Goal: Transaction & Acquisition: Purchase product/service

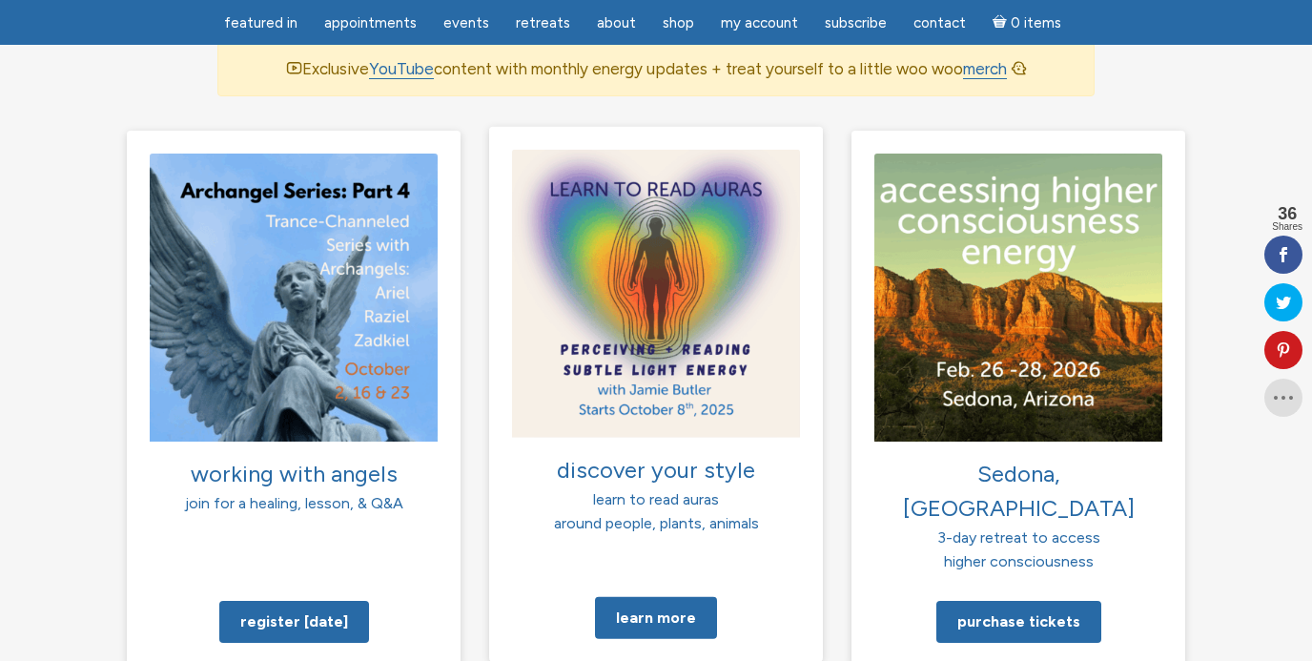
scroll to position [1359, 0]
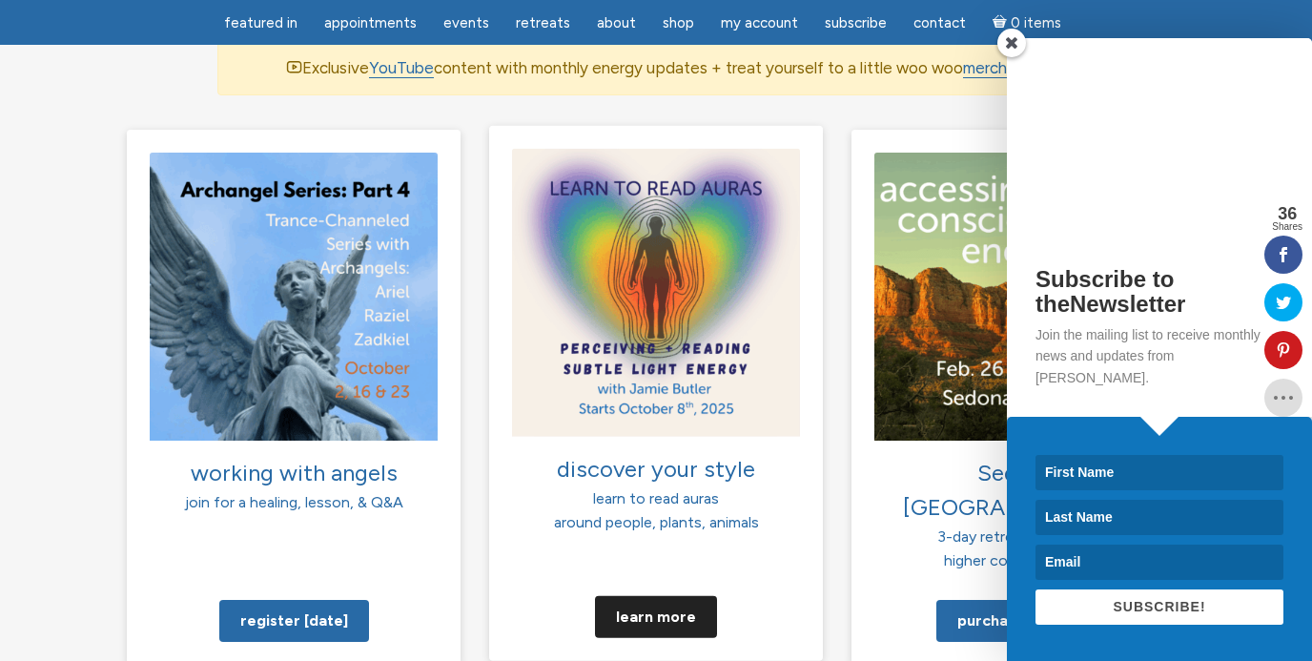
click at [661, 595] on link "Learn more" at bounding box center [656, 616] width 122 height 42
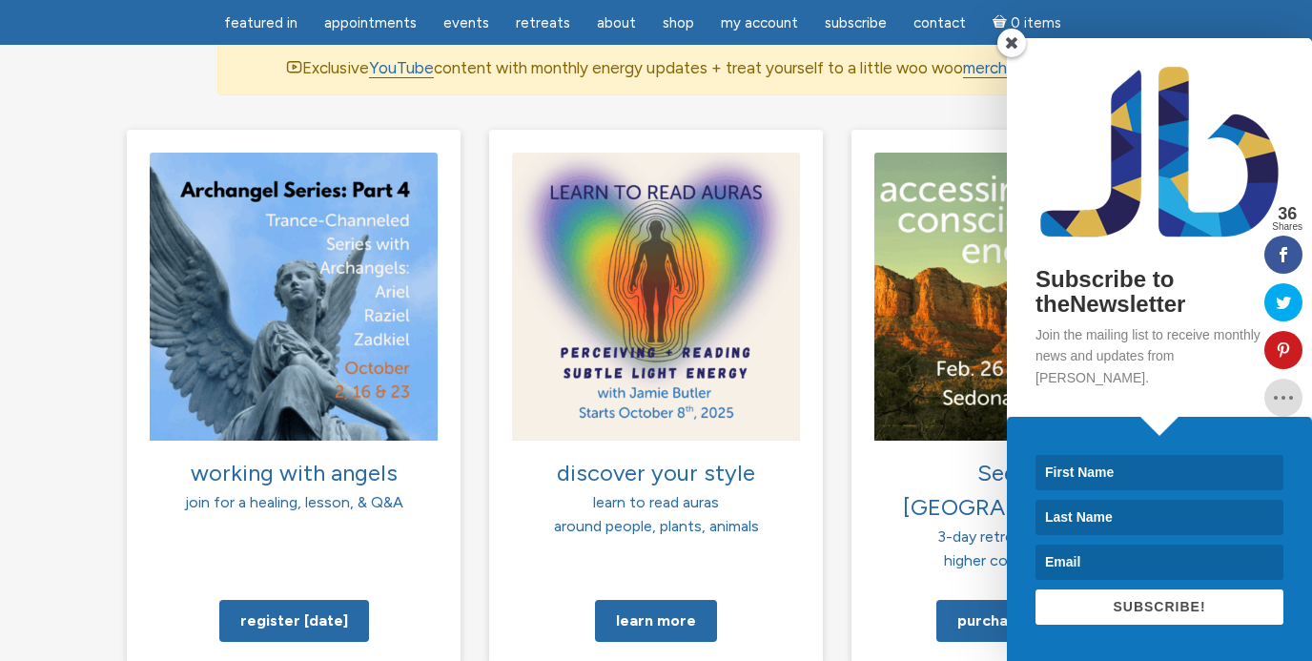
click at [1014, 57] on span at bounding box center [1011, 43] width 29 height 29
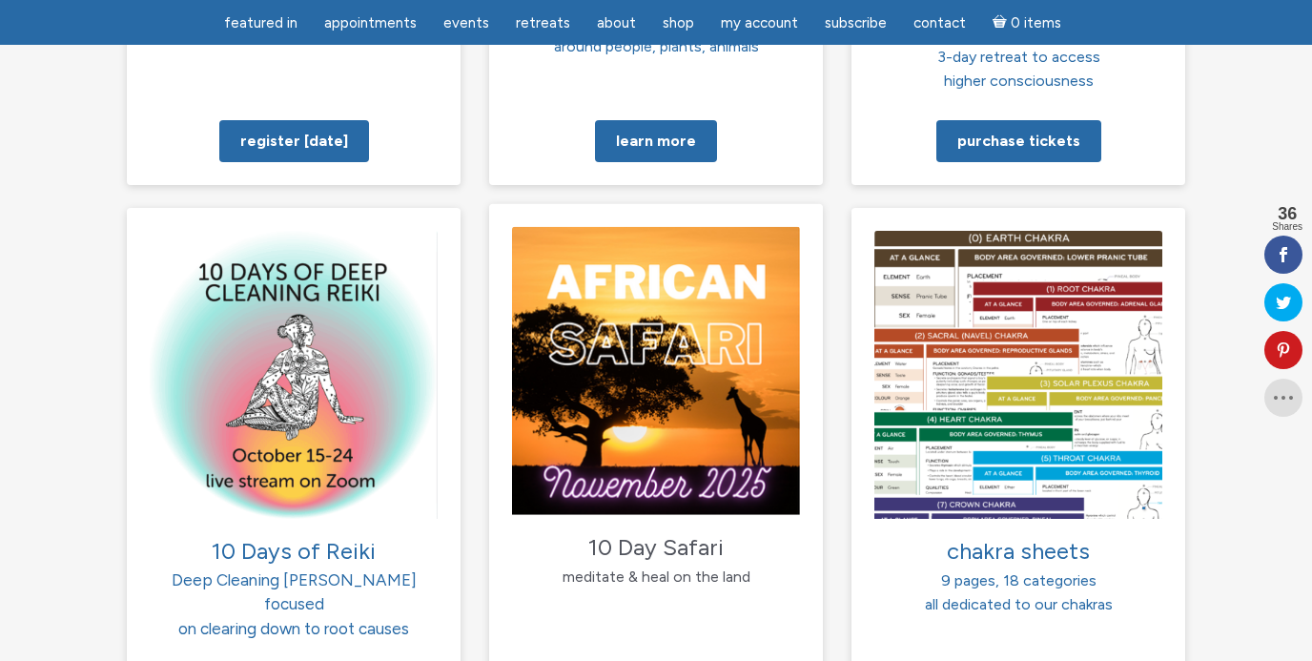
scroll to position [1839, 0]
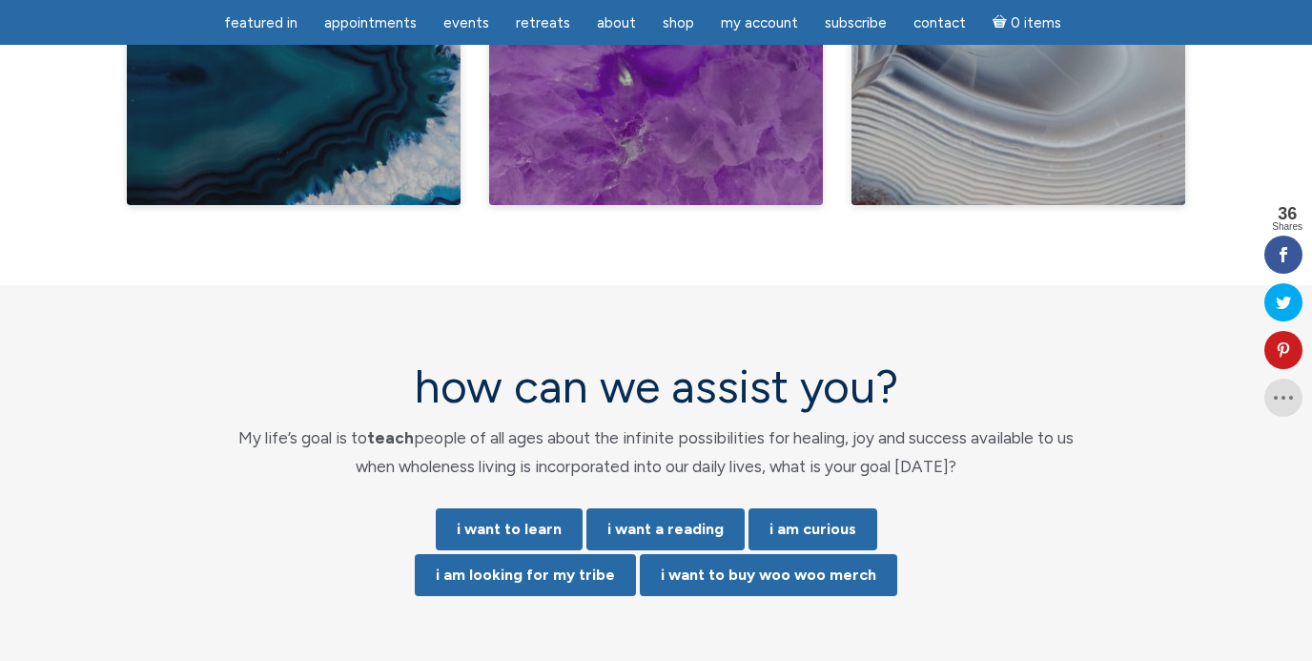
scroll to position [3711, 0]
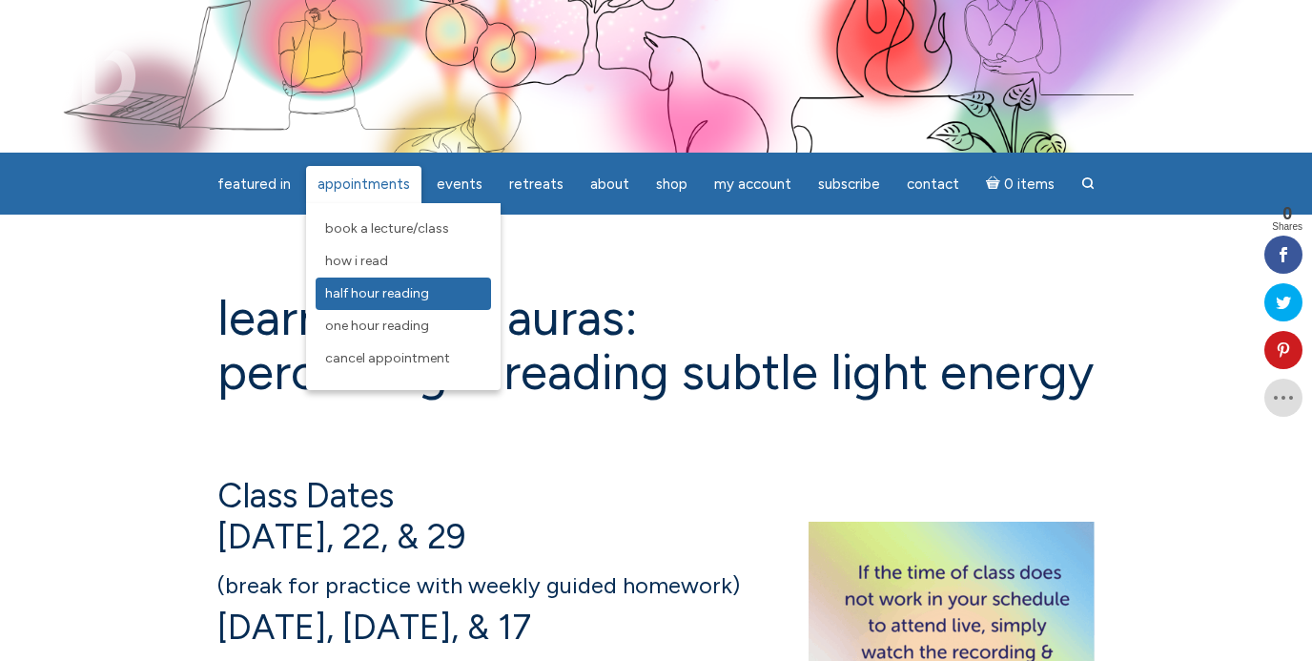
click at [356, 293] on span "Half Hour Reading" at bounding box center [377, 293] width 104 height 16
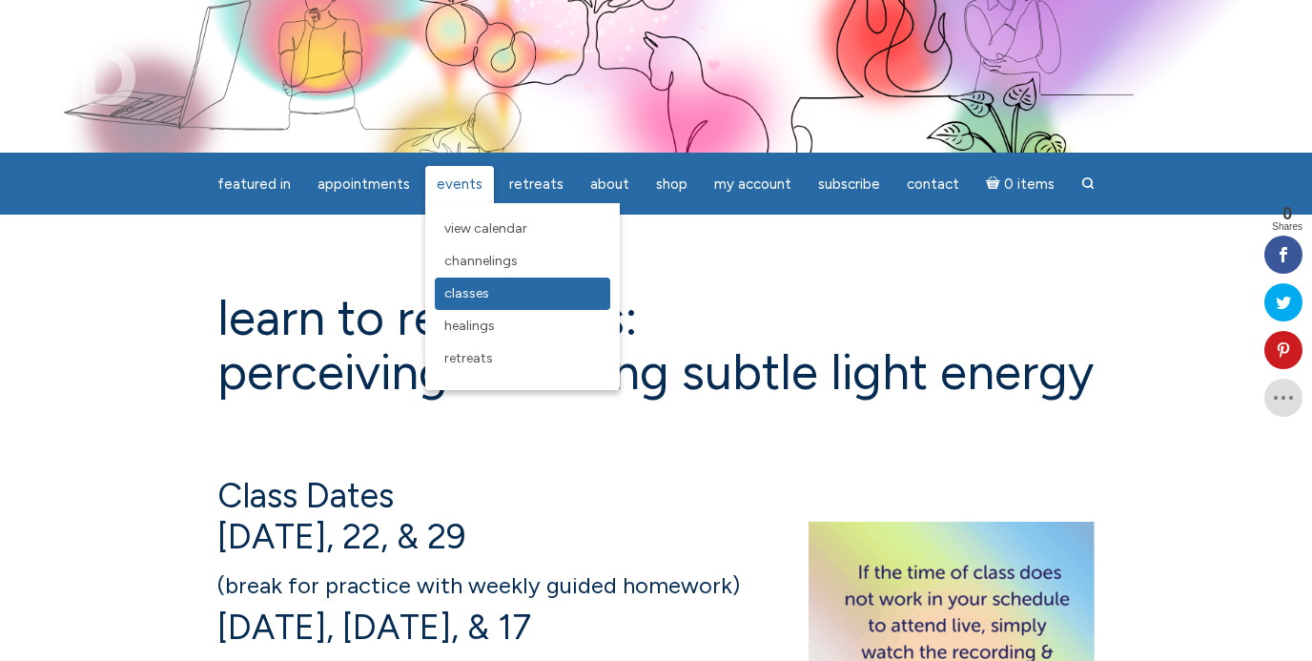
click at [464, 292] on span "Classes" at bounding box center [466, 293] width 45 height 16
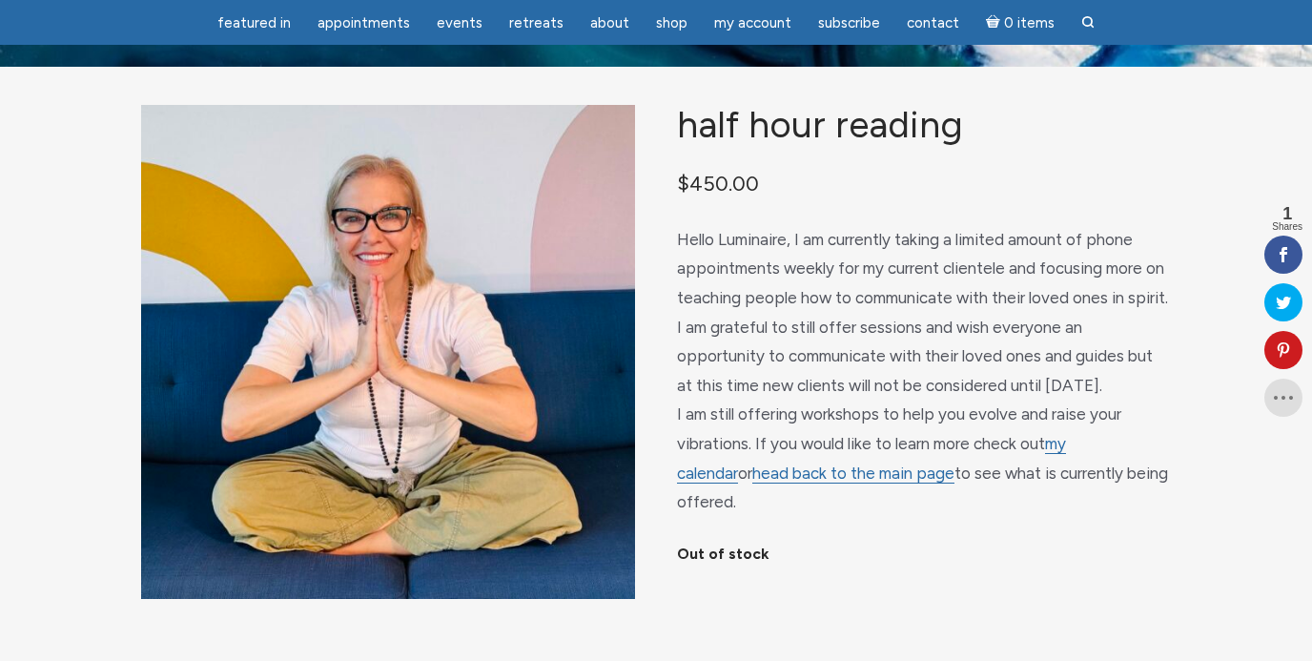
scroll to position [90, 0]
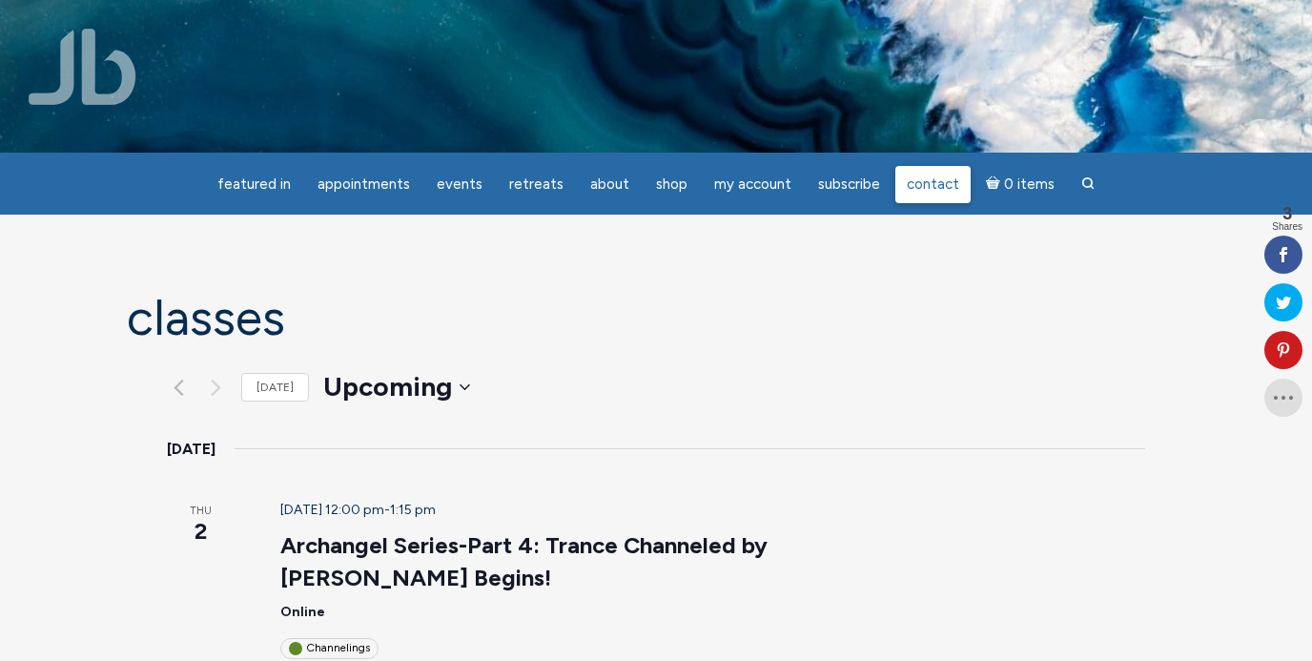
click at [953, 186] on link "Contact" at bounding box center [932, 184] width 75 height 37
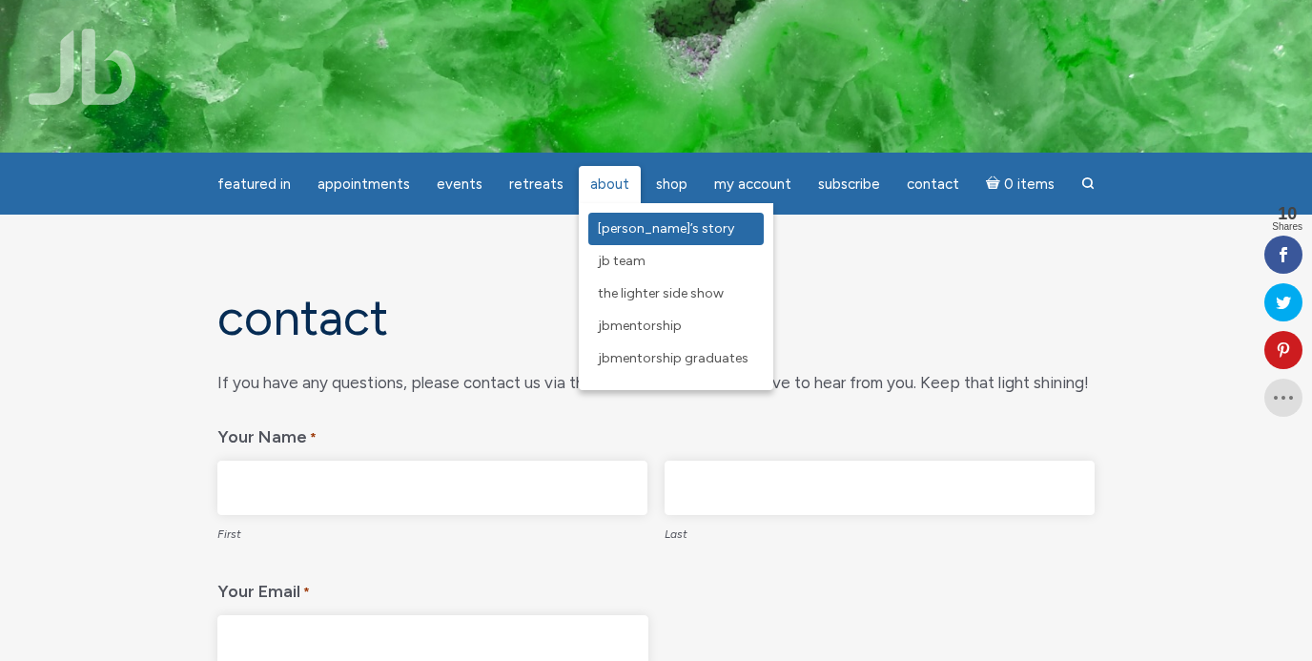
click at [617, 237] on link "[PERSON_NAME]’s Story" at bounding box center [675, 229] width 175 height 32
